Goal: Task Accomplishment & Management: Use online tool/utility

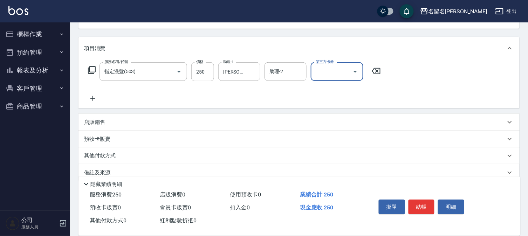
scroll to position [78, 0]
drag, startPoint x: 94, startPoint y: 99, endPoint x: 98, endPoint y: 99, distance: 4.6
click at [98, 99] on icon at bounding box center [93, 98] width 18 height 8
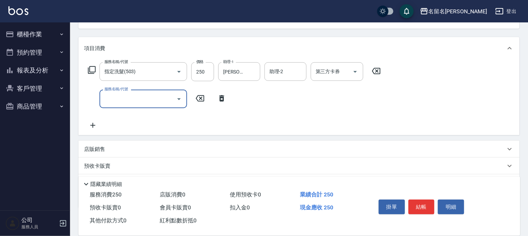
click at [123, 101] on input "服務名稱/代號" at bounding box center [138, 99] width 71 height 12
type input "燙髮(互助)(201)"
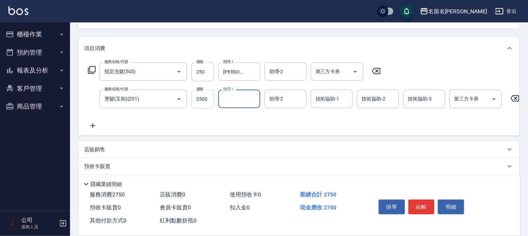
click at [205, 97] on input "2500" at bounding box center [202, 99] width 23 height 19
type input "3000"
type input "[PERSON_NAME]-7"
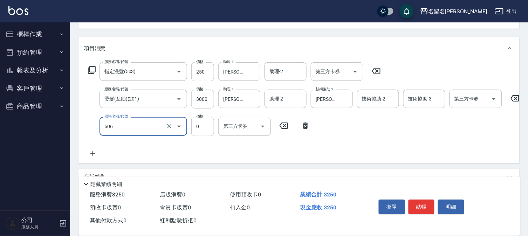
type input "免費護髮(606)"
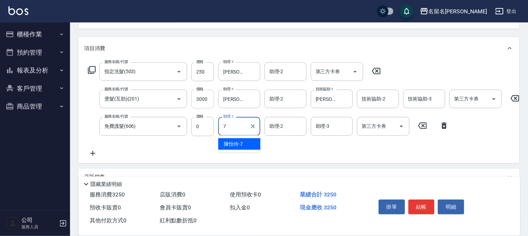
type input "[PERSON_NAME]-7"
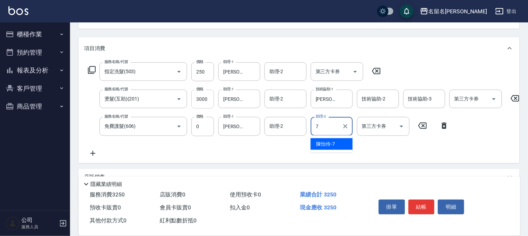
type input "[PERSON_NAME]-7"
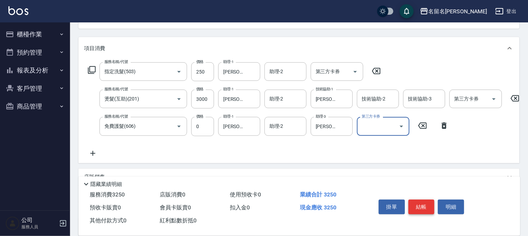
click at [418, 206] on button "結帳" at bounding box center [421, 207] width 26 height 15
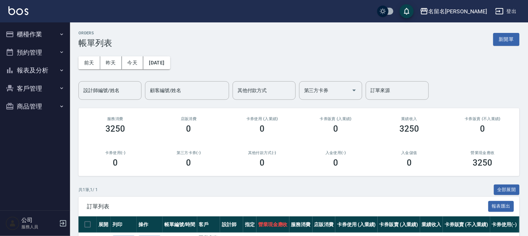
click at [33, 29] on button "櫃檯作業" at bounding box center [35, 34] width 64 height 18
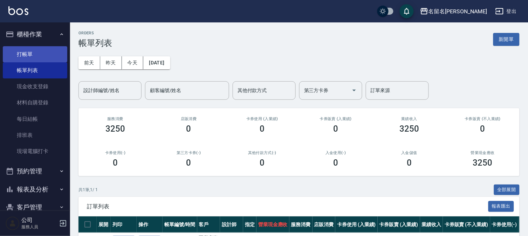
click at [30, 49] on link "打帳單" at bounding box center [35, 54] width 64 height 16
